Goal: Task Accomplishment & Management: Complete application form

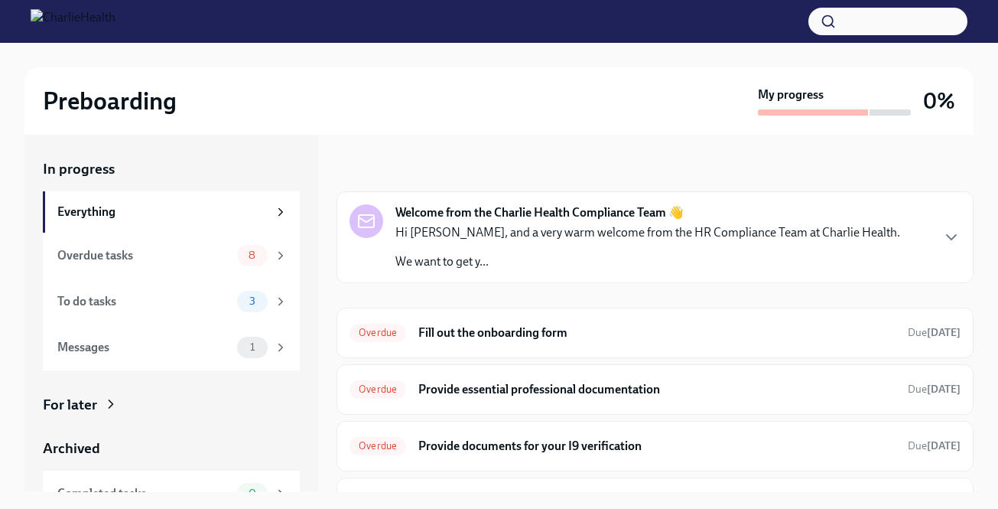
scroll to position [468, 0]
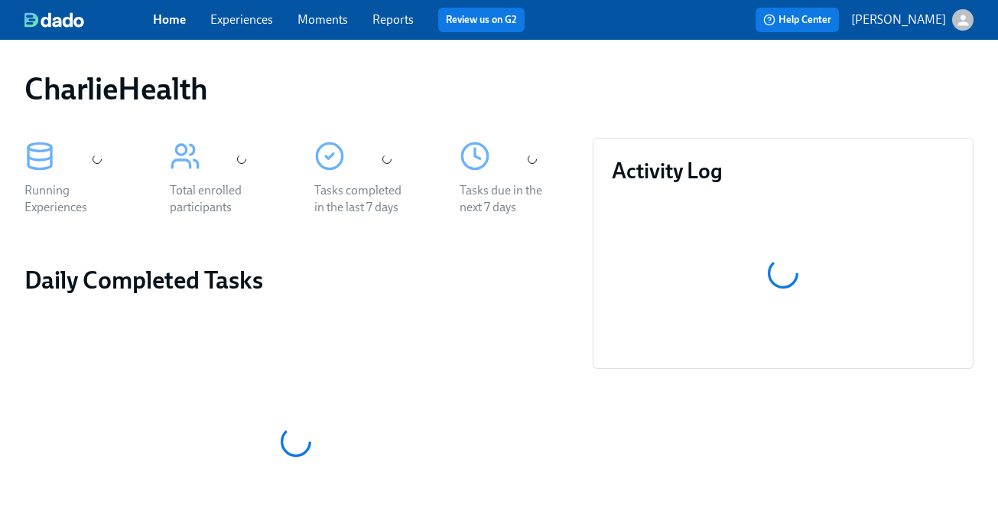
click at [231, 14] on link "Experiences" at bounding box center [241, 19] width 63 height 15
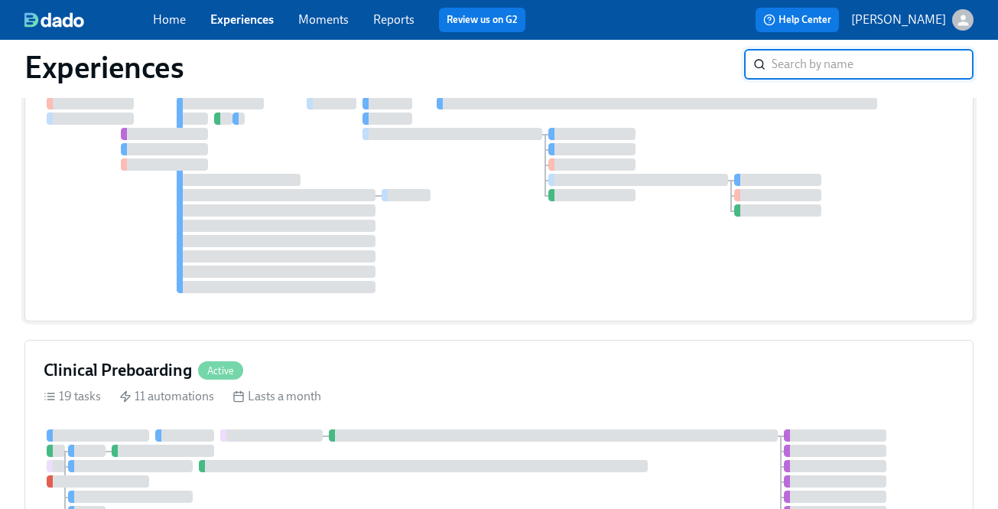
scroll to position [333, 0]
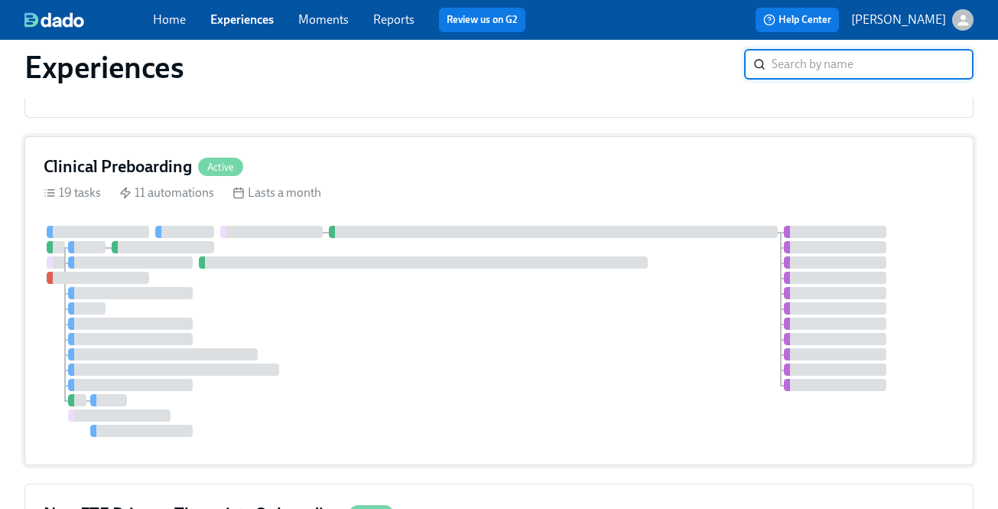
click at [661, 198] on div "19 tasks 11 automations Lasts a month" at bounding box center [499, 192] width 911 height 17
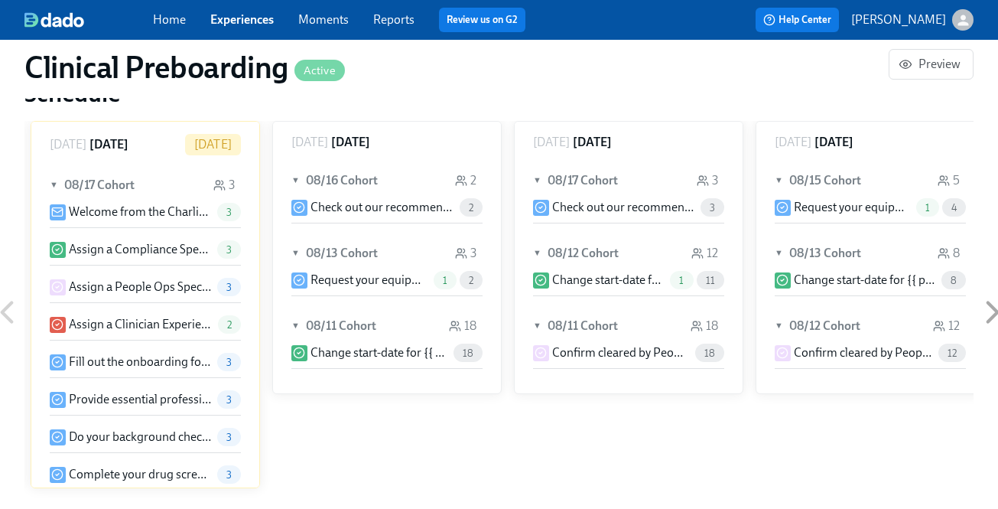
scroll to position [1692, 0]
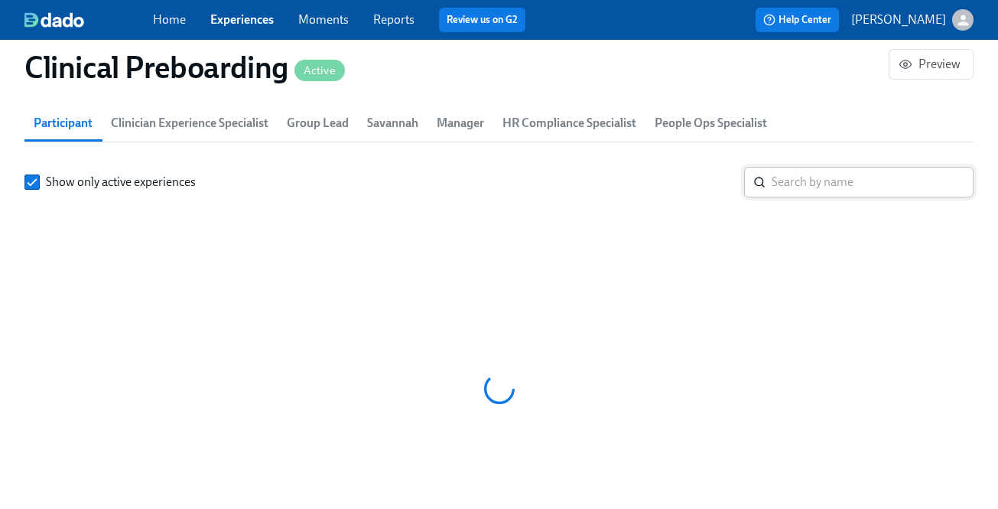
click at [788, 184] on input "search" at bounding box center [873, 182] width 202 height 31
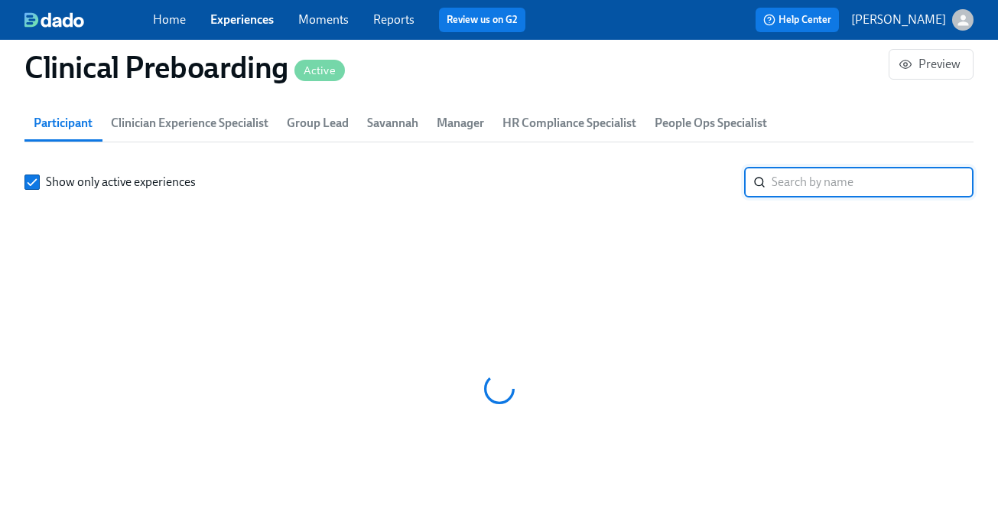
click at [787, 184] on input "search" at bounding box center [873, 182] width 202 height 31
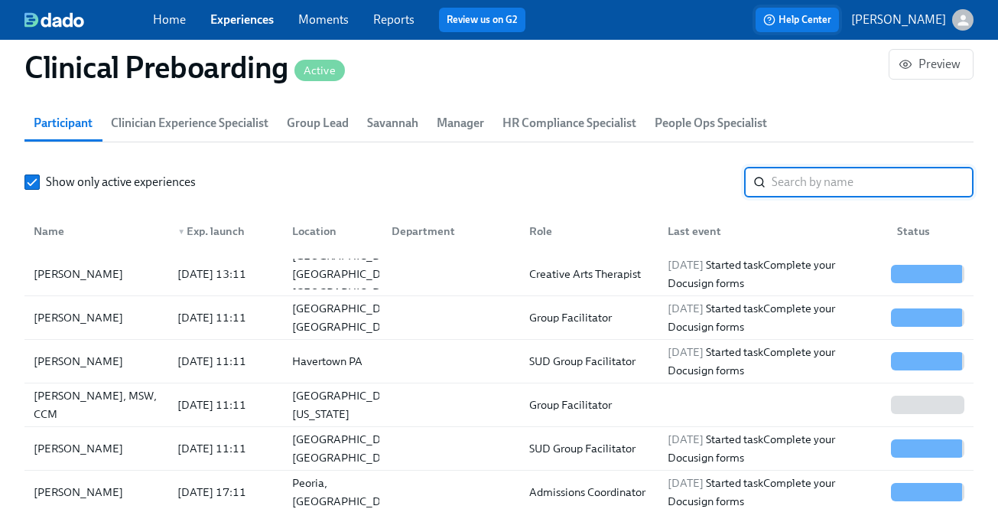
scroll to position [0, 21027]
paste input "Saria Jordan"
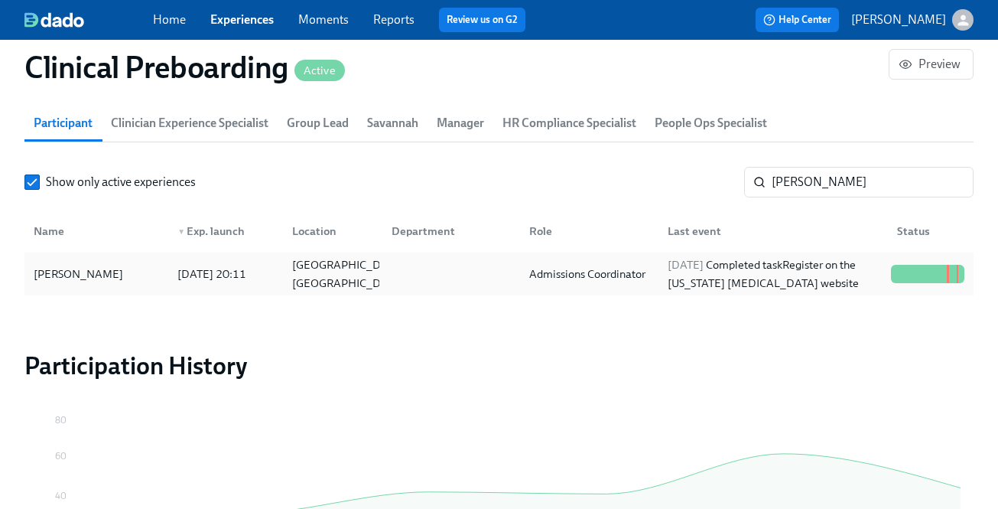
click at [697, 295] on div "Saria Jordan 2025/07/30 20:11 Lawrenceville, GA Admissions Coordinator 2025/08/…" at bounding box center [498, 273] width 949 height 43
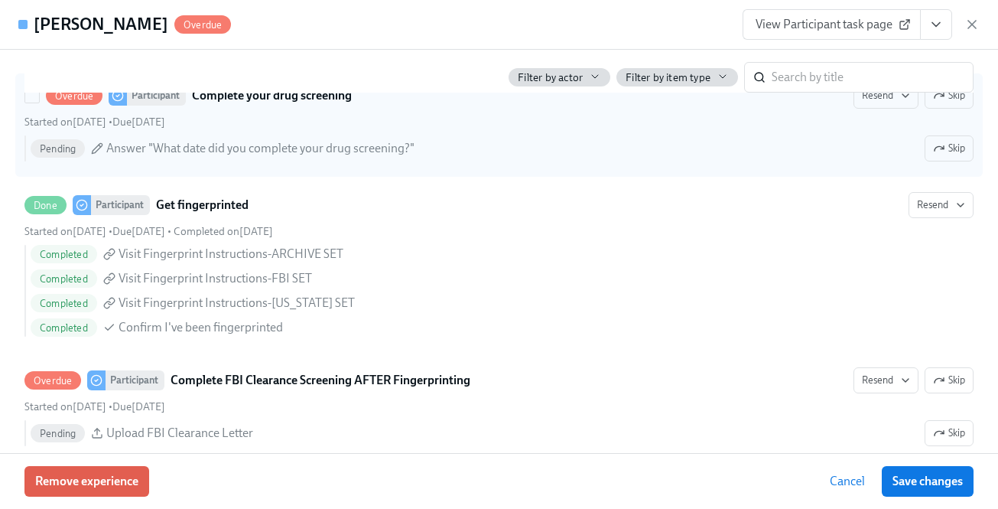
scroll to position [2228, 0]
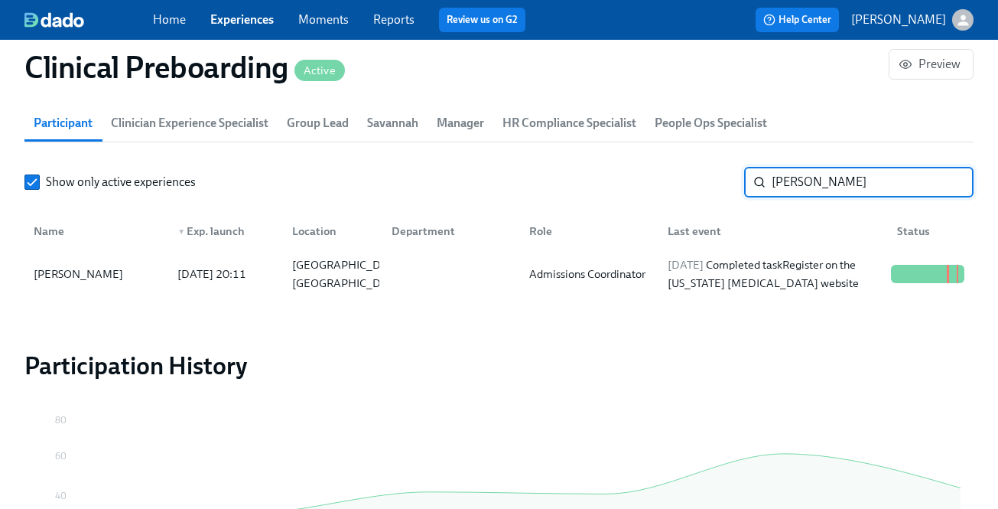
click at [808, 179] on input "Saria Jordan" at bounding box center [873, 182] width 202 height 31
paste input "Clear to start 8/25 Gracen Kelly Alexa Rae Valentine Not Clear to Start 8/25 Ju…"
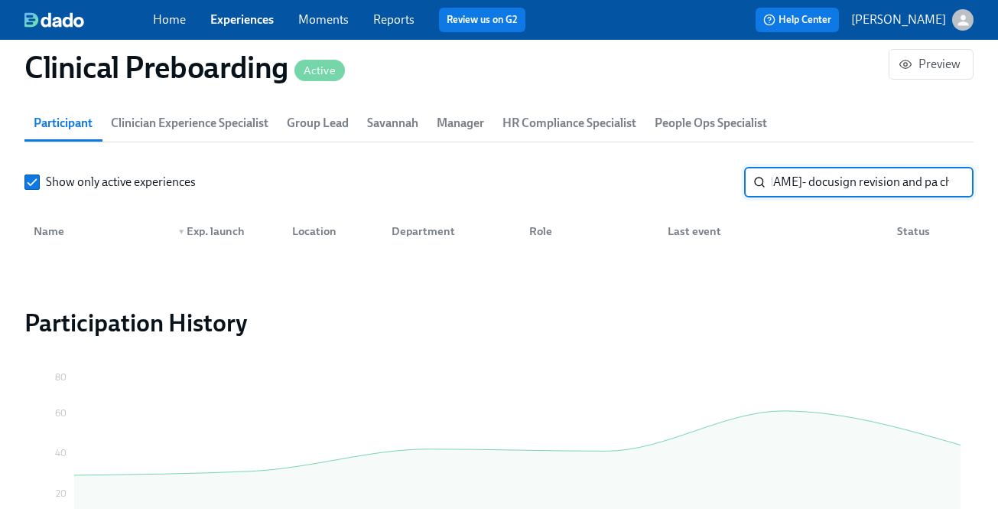
click at [798, 182] on input "Clear to start 8/25 Gracen Kelly Alexa Rae Valentine Not Clear to Start 8/25 Ju…" at bounding box center [873, 182] width 202 height 31
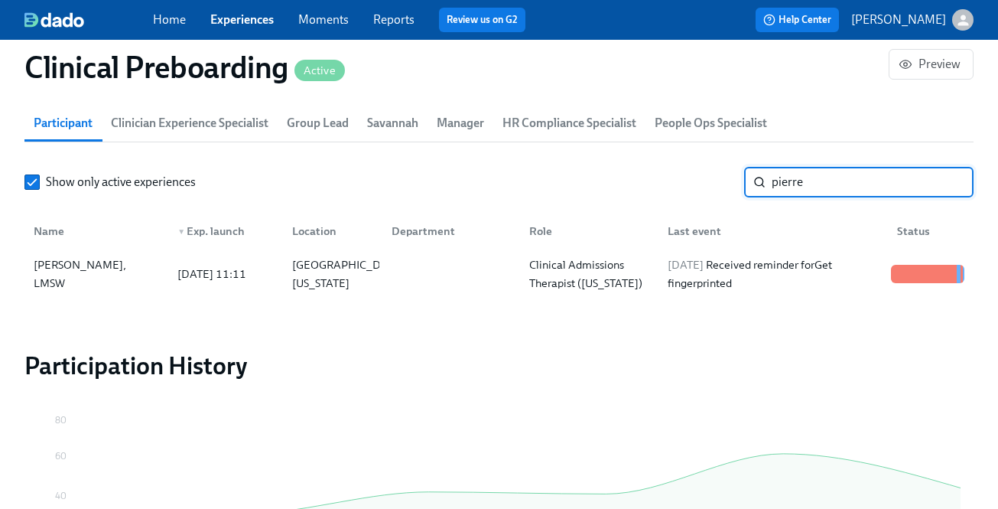
type input "pierre"
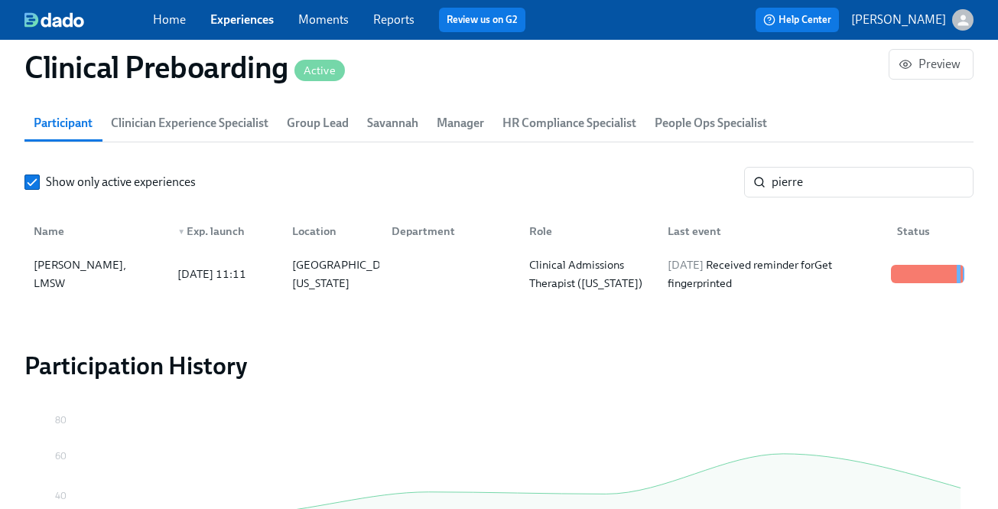
click at [746, 238] on div "Last event" at bounding box center [769, 231] width 229 height 31
click at [750, 281] on div "2025/08/17 Received reminder for Get fingerprinted" at bounding box center [772, 273] width 223 height 37
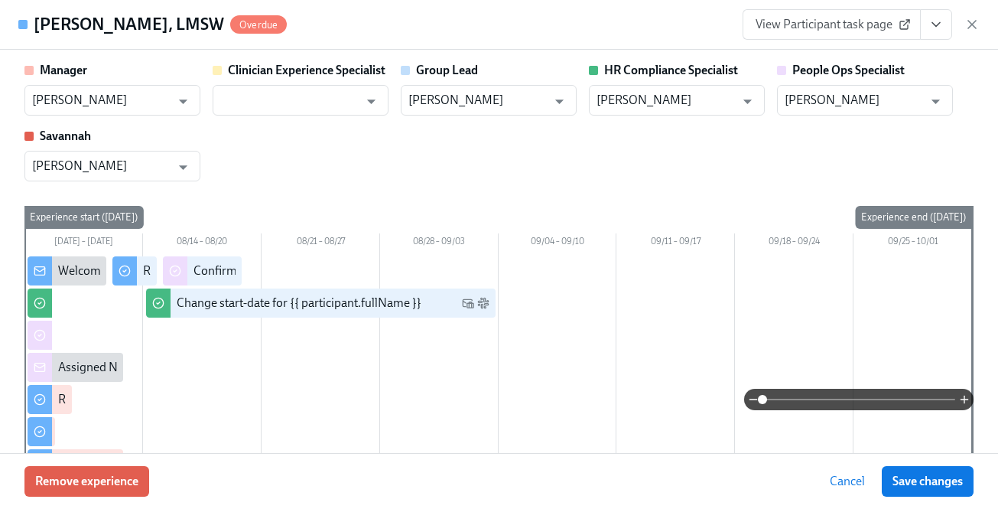
click at [866, 34] on link "View Participant task page" at bounding box center [831, 24] width 178 height 31
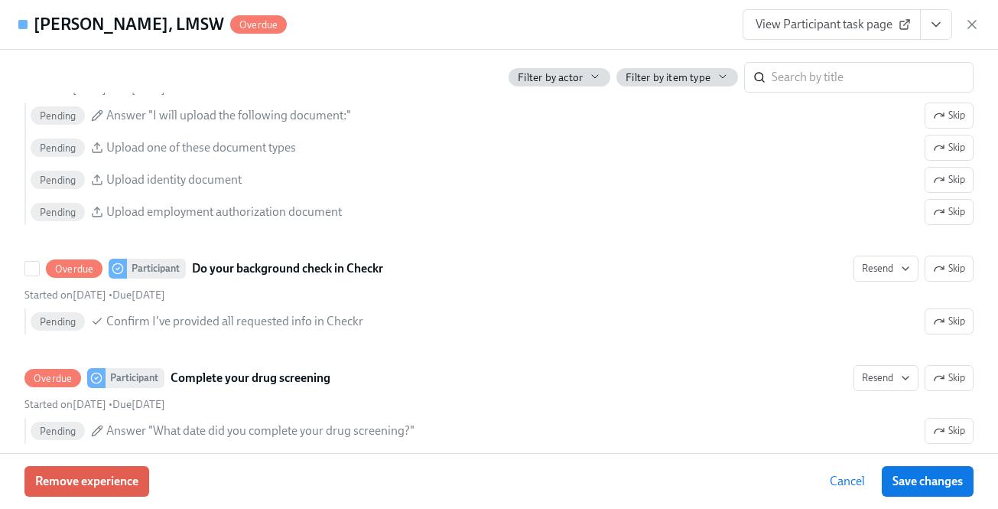
scroll to position [2127, 0]
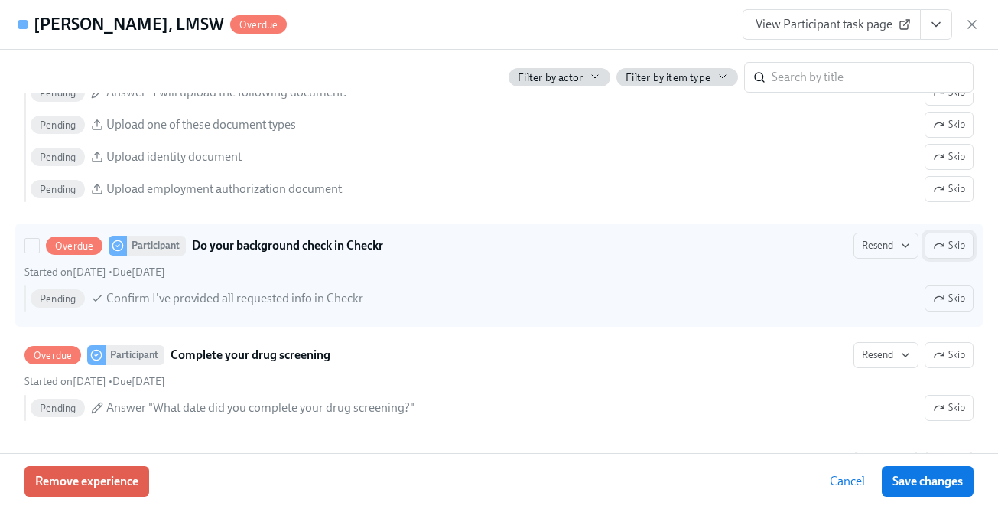
click at [940, 249] on icon "button" at bounding box center [939, 245] width 12 height 12
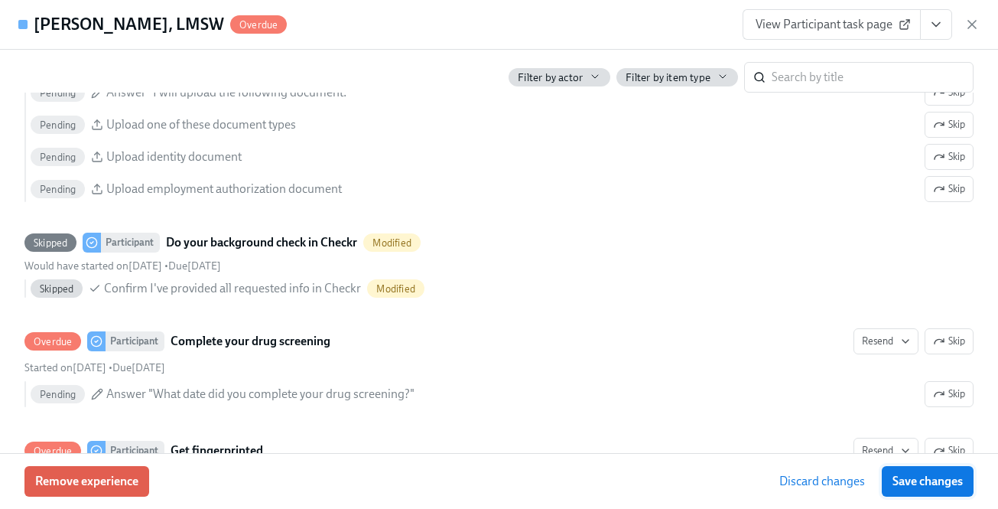
click at [937, 477] on span "Save changes" at bounding box center [927, 480] width 70 height 15
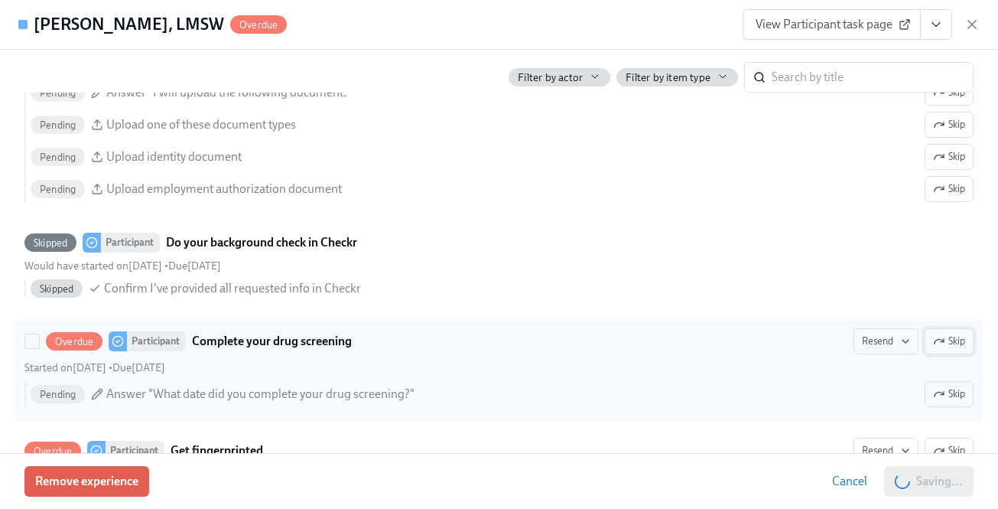
click at [952, 348] on span "Skip" at bounding box center [949, 340] width 32 height 15
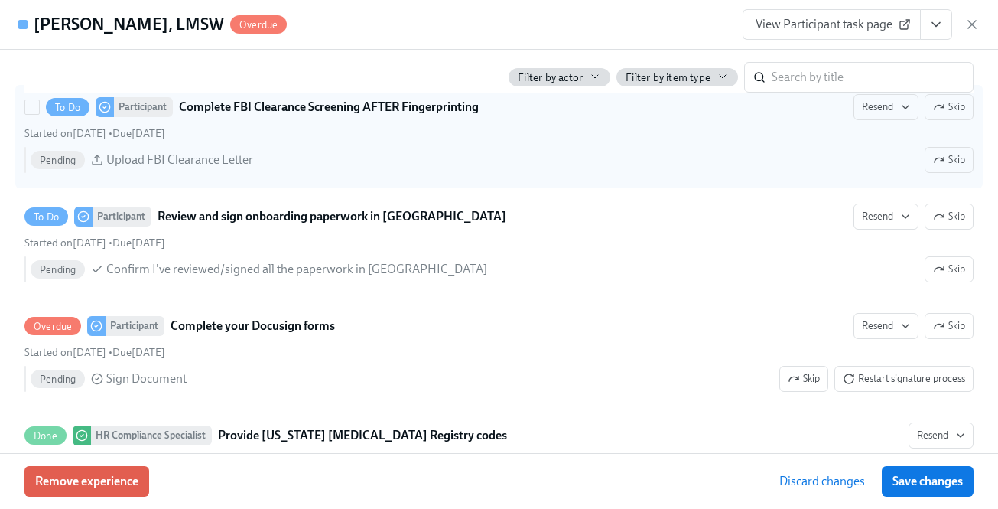
scroll to position [2751, 0]
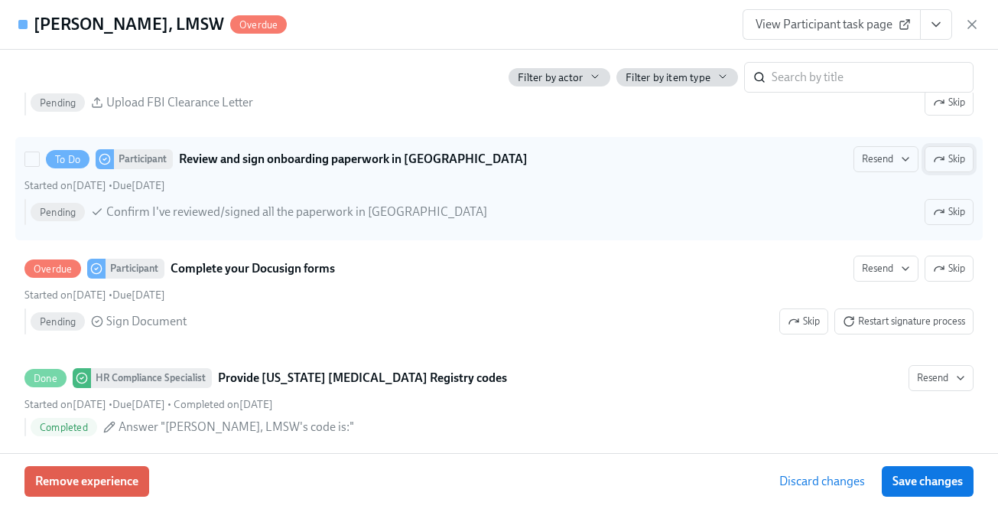
click at [945, 160] on span "Skip" at bounding box center [949, 158] width 32 height 15
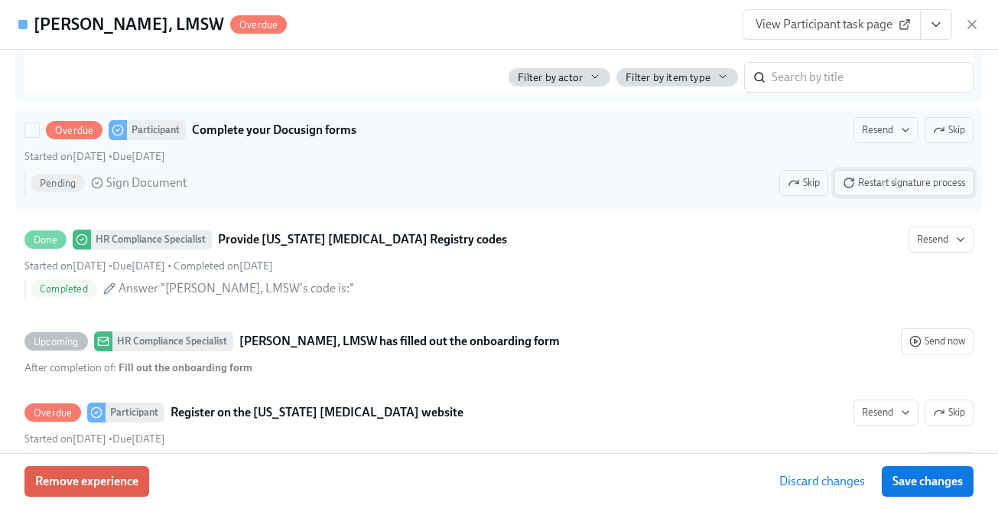
scroll to position [2937, 0]
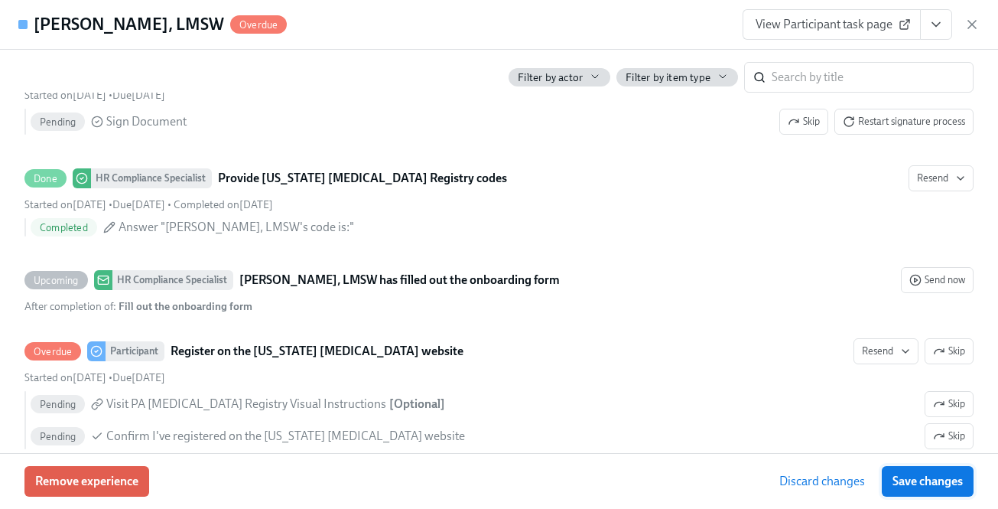
click at [928, 473] on span "Save changes" at bounding box center [927, 480] width 70 height 15
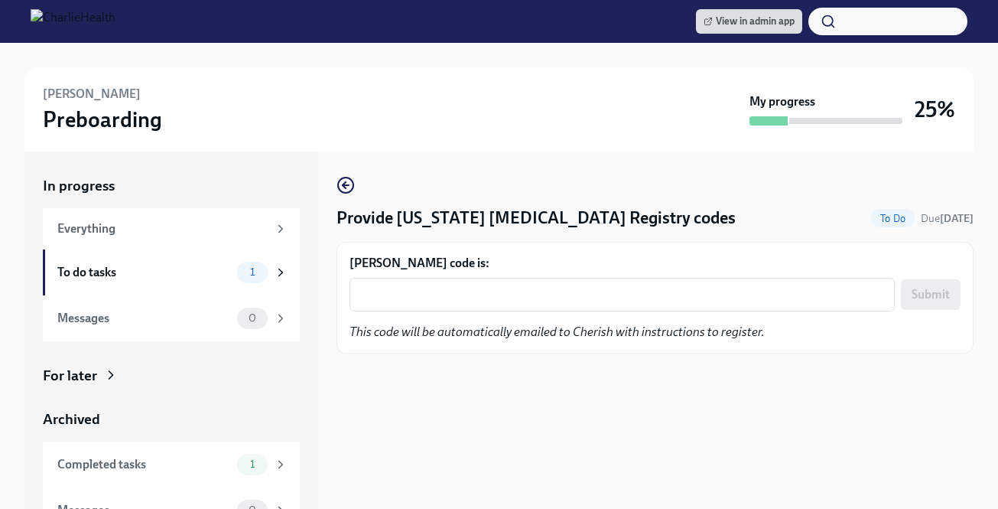
click at [457, 329] on em "This code will be automatically emailed to Cherish with instructions to registe…" at bounding box center [556, 331] width 415 height 15
click at [457, 310] on div "x ​" at bounding box center [621, 295] width 545 height 34
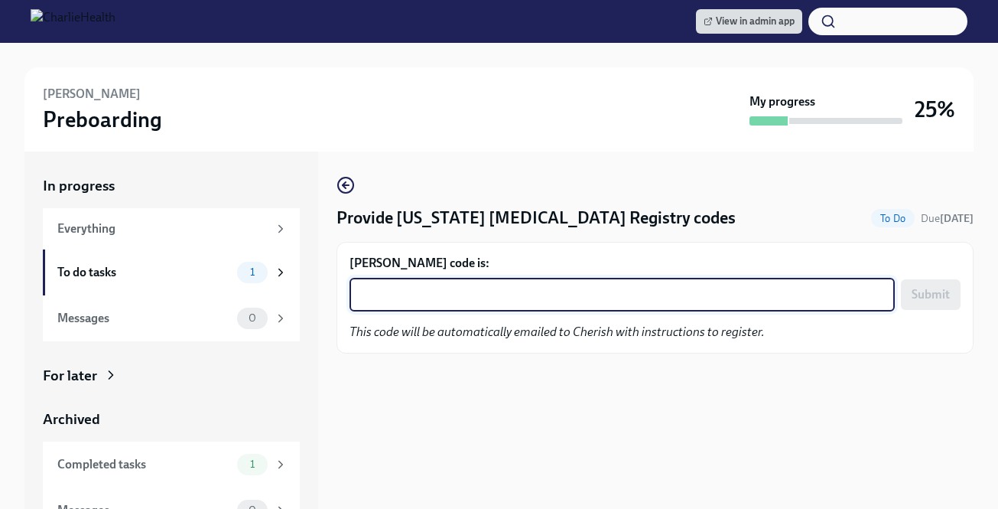
paste textarea "8G4S6WO5W6MF"
type textarea "8G4S6WO5W6MF"
click at [899, 291] on div "8G4S6WO5W6MF x ​ Submit" at bounding box center [654, 295] width 611 height 34
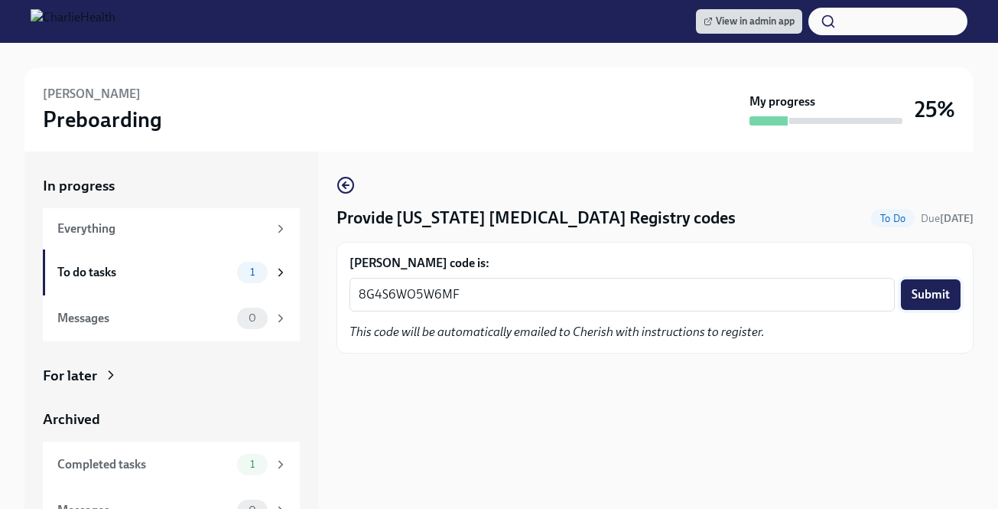
click at [924, 299] on span "Submit" at bounding box center [930, 294] width 38 height 15
